Goal: Check status: Check status

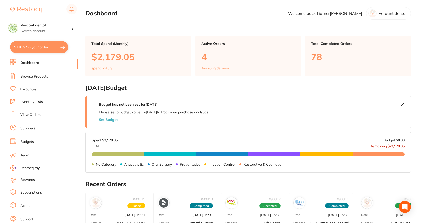
click at [28, 113] on link "View Orders" at bounding box center [30, 115] width 20 height 5
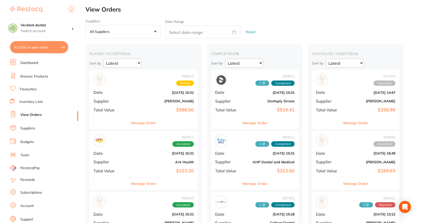
click at [187, 167] on div "# 90812 Accepted Date [DATE] 15:31 Supplier Ark Health Total Value $123.20" at bounding box center [143, 154] width 108 height 47
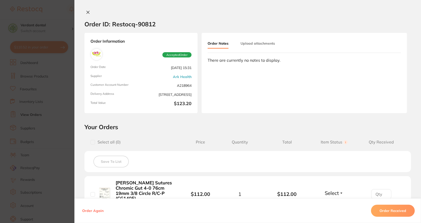
click at [241, 41] on button "Upload attachments" at bounding box center [258, 43] width 34 height 9
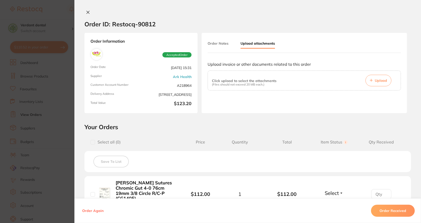
click at [238, 80] on p "Click upload to select the attachments" at bounding box center [244, 81] width 65 height 4
click at [385, 80] on span "Upload" at bounding box center [381, 80] width 12 height 5
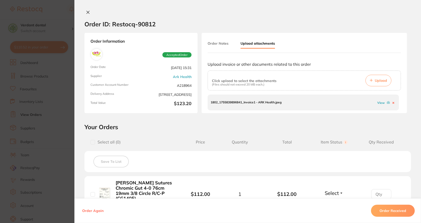
scroll to position [75, 0]
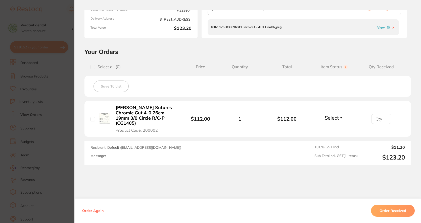
click at [329, 115] on span "Select" at bounding box center [332, 118] width 14 height 6
click at [331, 127] on span "Received" at bounding box center [334, 129] width 13 height 4
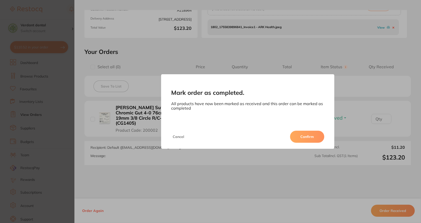
click at [305, 136] on button "Confirm" at bounding box center [307, 137] width 34 height 12
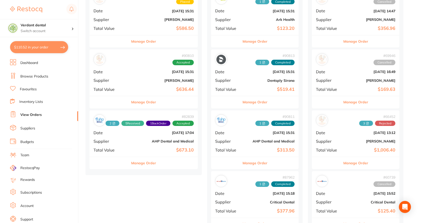
scroll to position [25, 0]
